Goal: Information Seeking & Learning: Check status

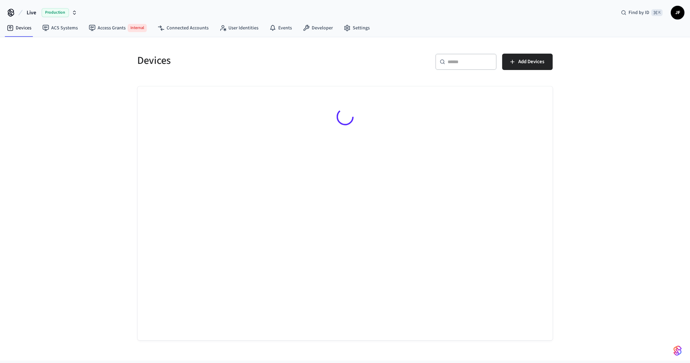
drag, startPoint x: 31, startPoint y: 8, endPoint x: 38, endPoint y: 11, distance: 7.2
click at [31, 8] on button "Live Production" at bounding box center [52, 12] width 55 height 14
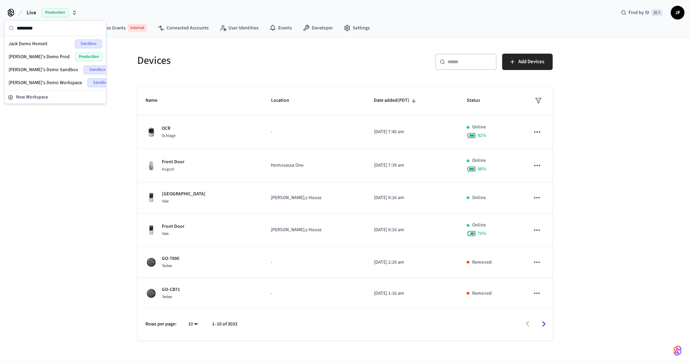
type input "*********"
click at [39, 67] on span "[PERSON_NAME]'s Demo Sandbox" at bounding box center [44, 69] width 70 height 7
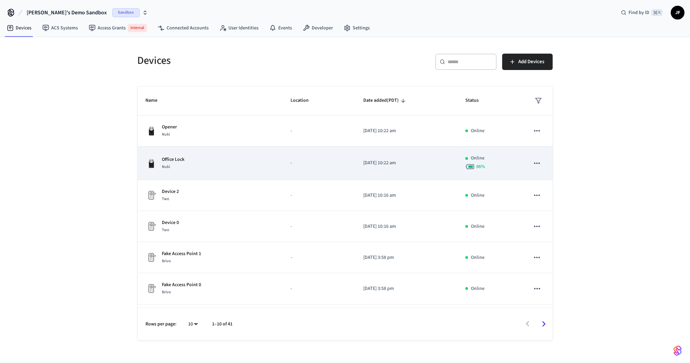
click at [198, 153] on td "Office Lock Nuki" at bounding box center [210, 163] width 145 height 33
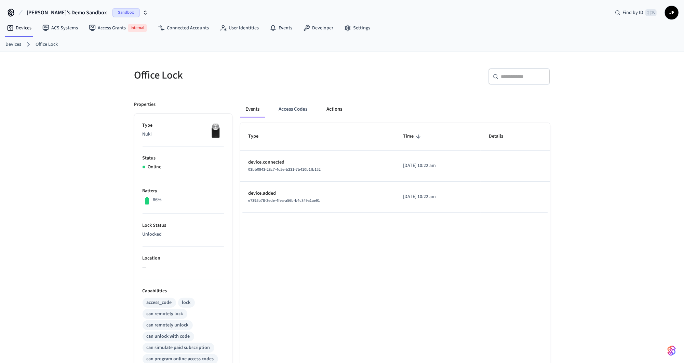
click at [336, 111] on button "Actions" at bounding box center [334, 109] width 27 height 16
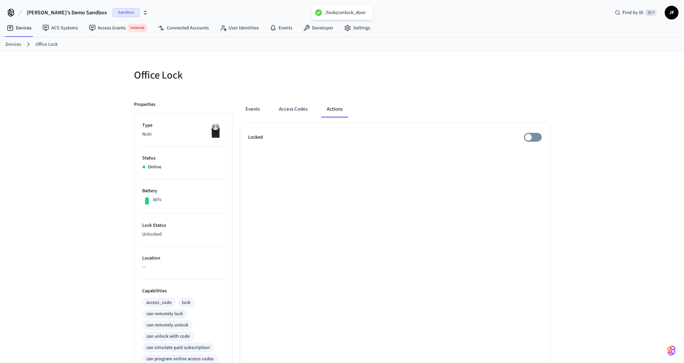
click at [438, 95] on div "Events Access Codes Actions Locked" at bounding box center [391, 306] width 318 height 426
click at [255, 110] on button "Events" at bounding box center [252, 109] width 25 height 16
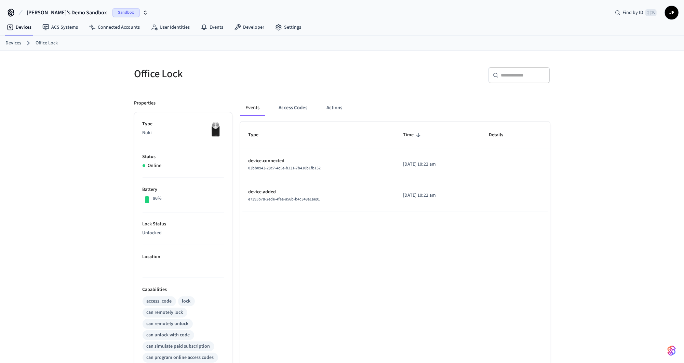
click at [18, 47] on ol "Devices Office Lock" at bounding box center [344, 43] width 678 height 9
click at [13, 44] on link "Devices" at bounding box center [13, 43] width 16 height 7
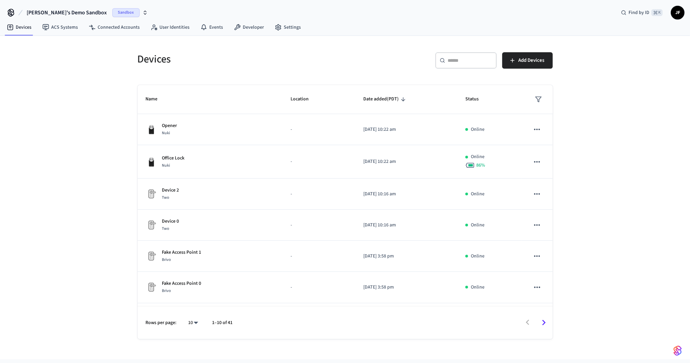
click at [474, 64] on div "​ ​" at bounding box center [466, 60] width 61 height 16
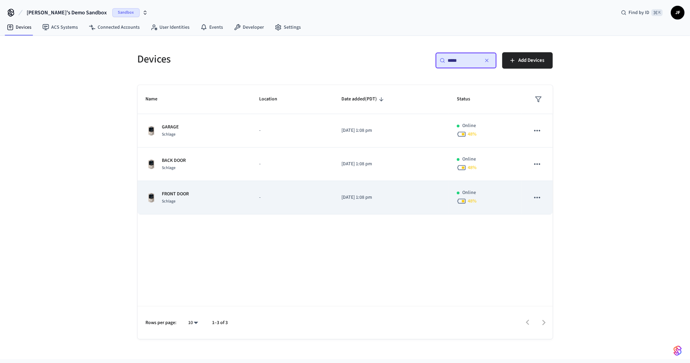
type input "*****"
click at [235, 189] on td "FRONT DOOR [PERSON_NAME]" at bounding box center [194, 197] width 113 height 33
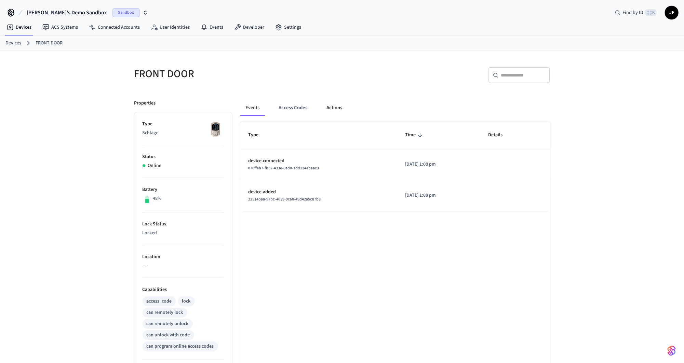
click at [344, 111] on button "Actions" at bounding box center [334, 108] width 27 height 16
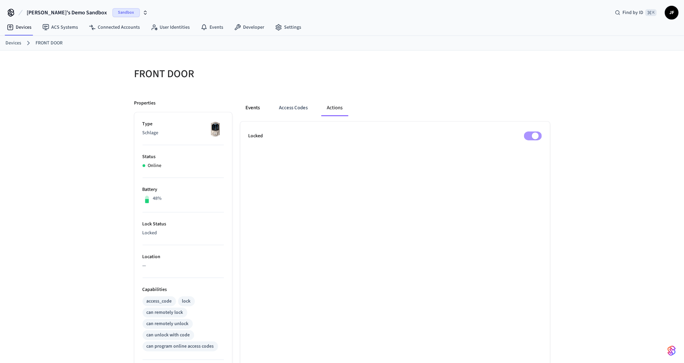
click at [246, 104] on button "Events" at bounding box center [252, 108] width 25 height 16
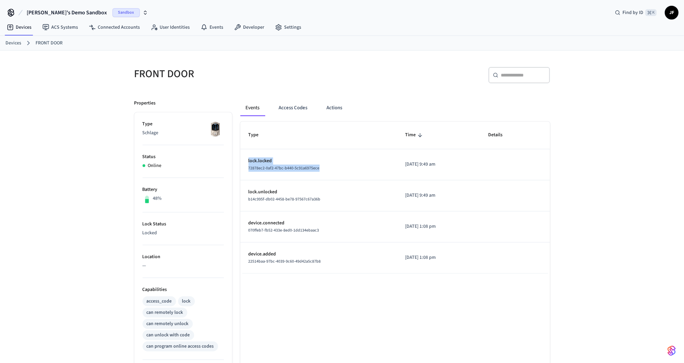
drag, startPoint x: 245, startPoint y: 156, endPoint x: 338, endPoint y: 167, distance: 93.9
click at [338, 167] on td "lock.locked 72878ec2-0af2-47bc-b440-5c91a6975ece" at bounding box center [318, 164] width 156 height 31
click at [338, 167] on div "72878ec2-0af2-47bc-b440-5c91a6975ece" at bounding box center [318, 168] width 140 height 7
drag, startPoint x: 334, startPoint y: 170, endPoint x: 245, endPoint y: 163, distance: 89.5
click at [245, 163] on td "lock.locked 72878ec2-0af2-47bc-b440-5c91a6975ece" at bounding box center [318, 164] width 156 height 31
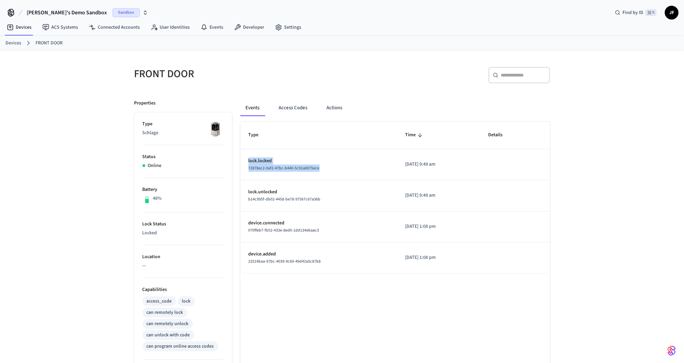
click at [245, 163] on td "lock.locked 72878ec2-0af2-47bc-b440-5c91a6975ece" at bounding box center [318, 164] width 156 height 31
drag, startPoint x: 245, startPoint y: 161, endPoint x: 336, endPoint y: 174, distance: 91.9
click at [336, 174] on td "lock.locked 72878ec2-0af2-47bc-b440-5c91a6975ece" at bounding box center [318, 164] width 156 height 31
click at [14, 47] on div "Devices FRONT DOOR" at bounding box center [342, 43] width 684 height 15
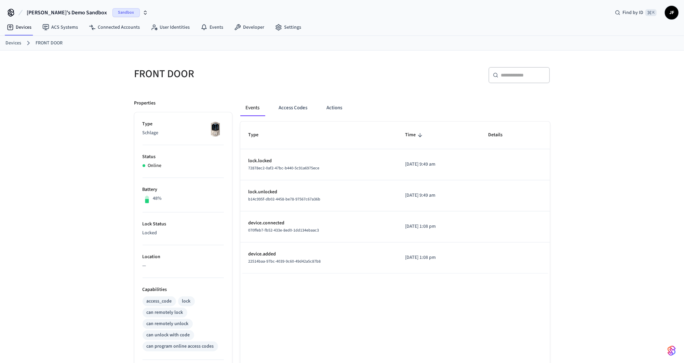
click at [13, 46] on link "Devices" at bounding box center [13, 43] width 16 height 7
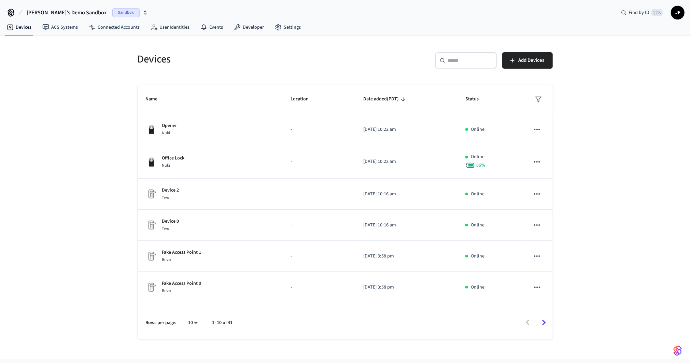
click at [215, 65] on h5 "Devices" at bounding box center [240, 59] width 204 height 14
click at [199, 50] on div "Devices" at bounding box center [235, 59] width 212 height 30
